Goal: Find specific page/section

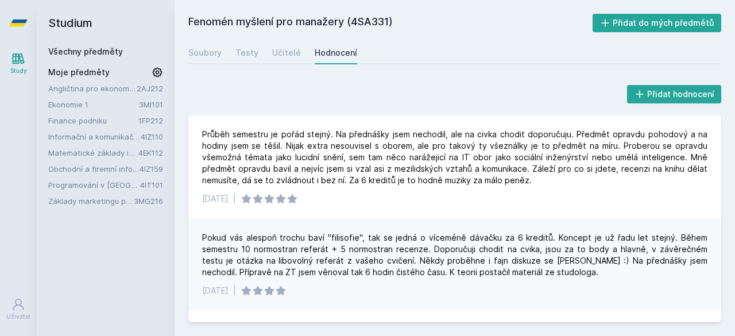
click at [100, 51] on link "Všechny předměty" at bounding box center [85, 52] width 75 height 10
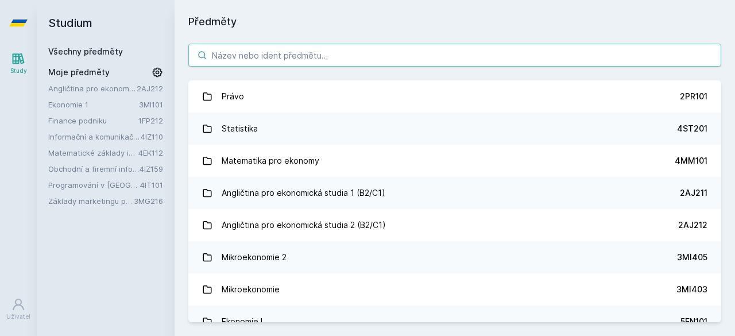
click at [283, 53] on input "search" at bounding box center [454, 55] width 533 height 23
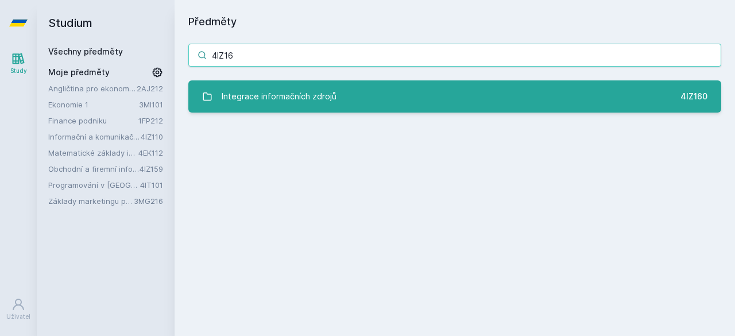
type input "4IZ16"
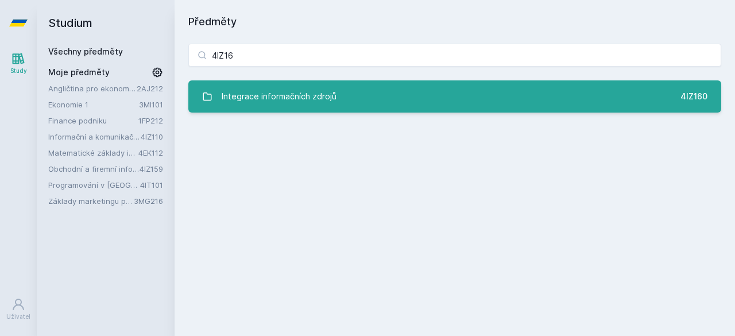
click at [310, 96] on div "Integrace informačních zdrojů" at bounding box center [279, 96] width 115 height 23
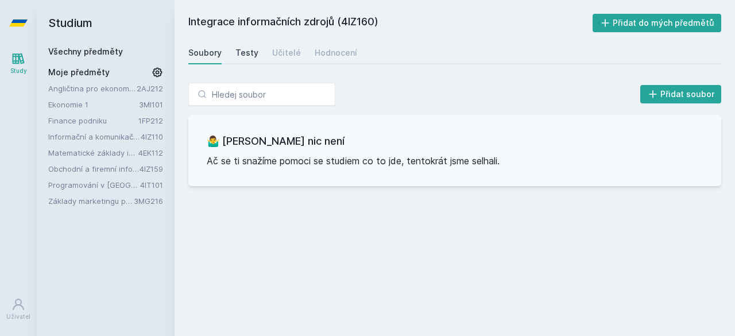
click at [239, 47] on div "Testy" at bounding box center [246, 52] width 23 height 11
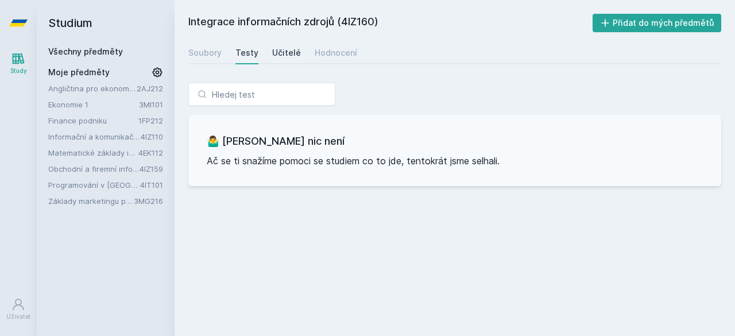
click at [284, 57] on div "Učitelé" at bounding box center [286, 52] width 29 height 11
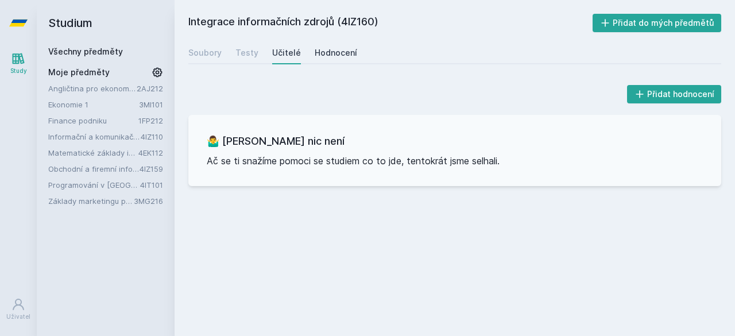
click at [329, 55] on div "Hodnocení" at bounding box center [336, 52] width 43 height 11
